Goal: Find specific page/section: Find specific page/section

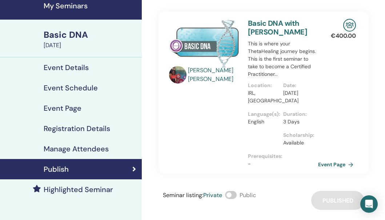
scroll to position [21, 4]
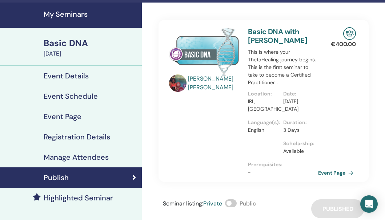
click at [232, 204] on span at bounding box center [231, 204] width 12 height 8
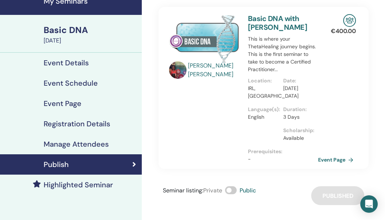
scroll to position [0, 4]
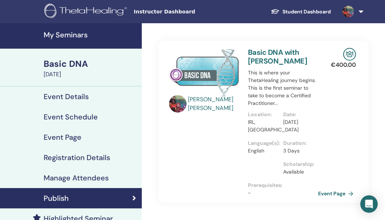
click at [69, 65] on div "Basic DNA" at bounding box center [91, 64] width 94 height 12
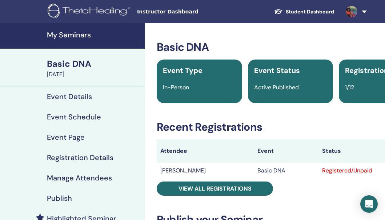
scroll to position [1, 0]
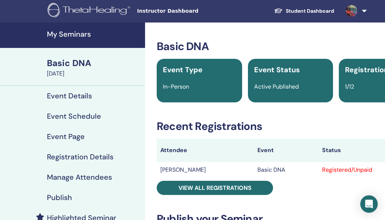
click at [67, 36] on h4 "My Seminars" at bounding box center [94, 34] width 94 height 9
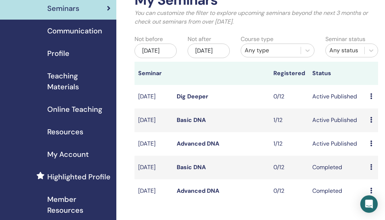
scroll to position [50, 0]
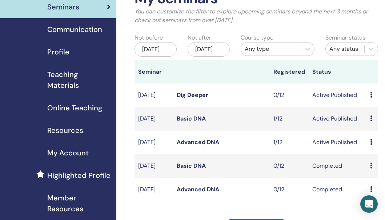
click at [202, 146] on link "Advanced DNA" at bounding box center [198, 143] width 43 height 8
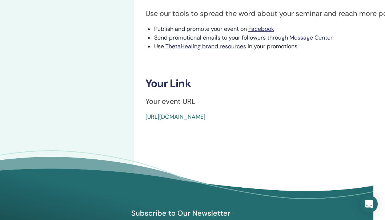
scroll to position [339, 12]
